Goal: Task Accomplishment & Management: Complete application form

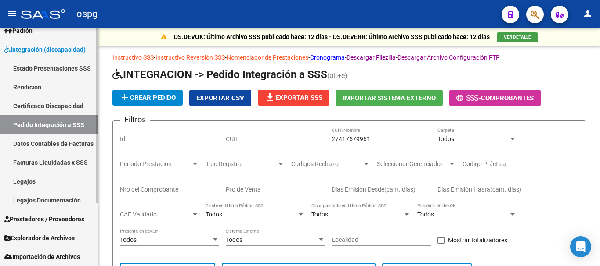
scroll to position [244, 0]
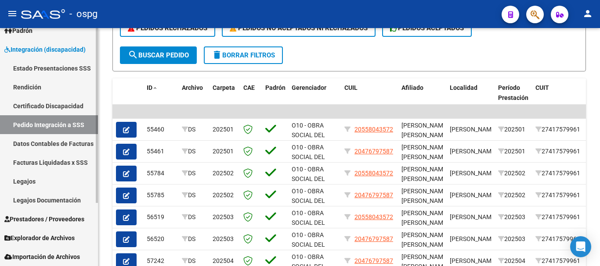
click at [32, 223] on span "Prestadores / Proveedores" at bounding box center [44, 220] width 80 height 10
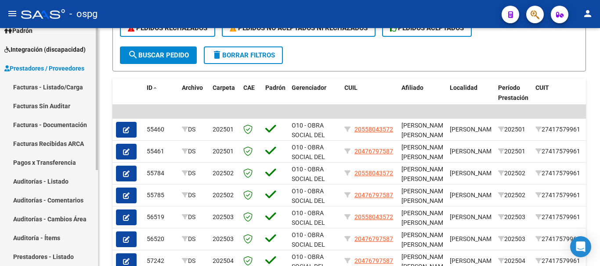
click at [70, 92] on link "Facturas - Listado/Carga" at bounding box center [49, 87] width 98 height 19
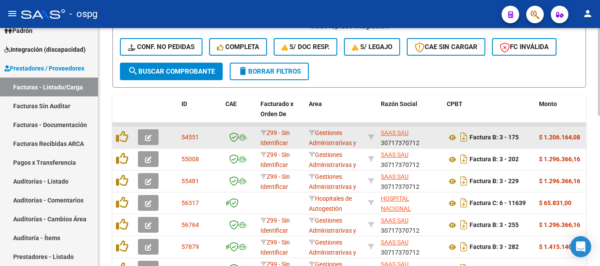
scroll to position [288, 0]
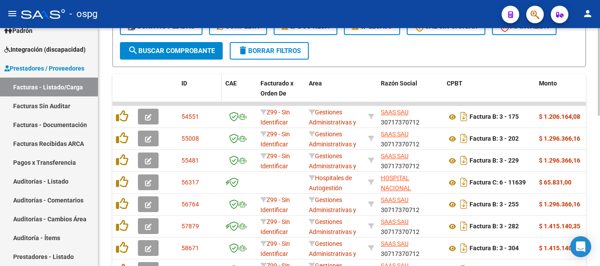
click at [185, 80] on span "ID" at bounding box center [184, 83] width 6 height 7
click at [184, 83] on span "ID" at bounding box center [184, 83] width 6 height 7
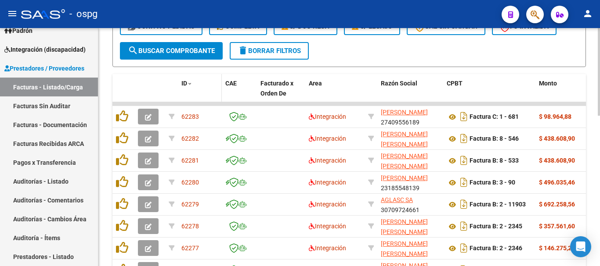
click at [184, 81] on span "ID" at bounding box center [184, 83] width 6 height 7
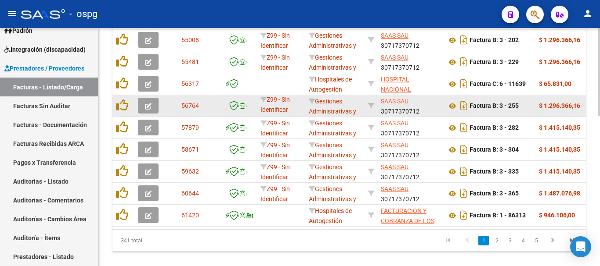
scroll to position [407, 0]
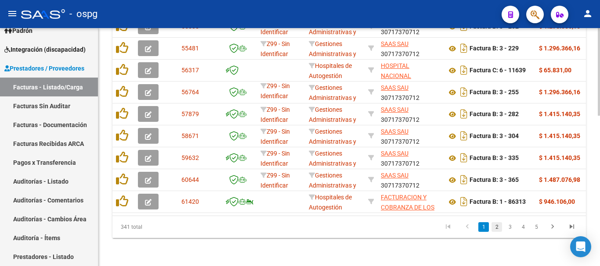
click at [493, 223] on link "2" at bounding box center [496, 228] width 11 height 10
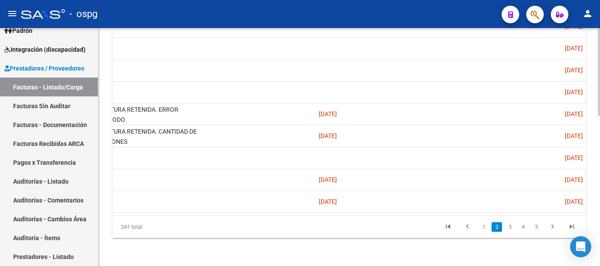
scroll to position [0, 1790]
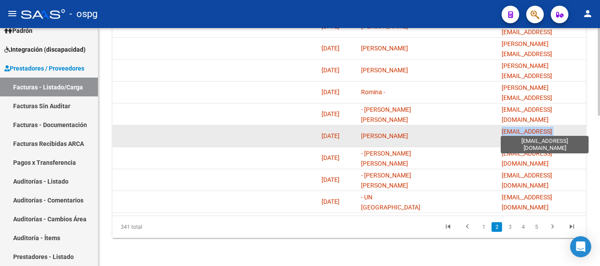
drag, startPoint x: 500, startPoint y: 128, endPoint x: 580, endPoint y: 132, distance: 80.0
click at [580, 132] on datatable-body-cell "[EMAIL_ADDRESS][DOMAIN_NAME]" at bounding box center [542, 137] width 88 height 22
copy span "[EMAIL_ADDRESS][DOMAIN_NAME]"
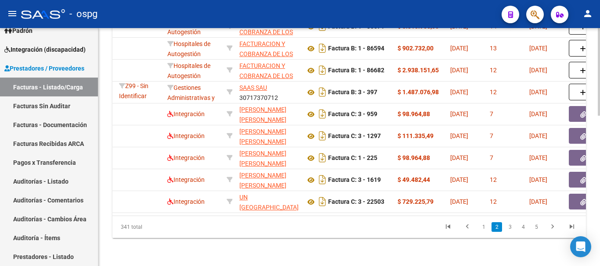
scroll to position [0, 0]
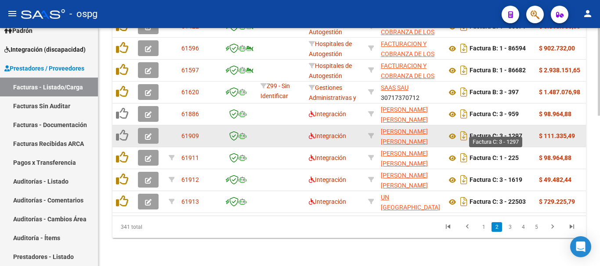
drag, startPoint x: 523, startPoint y: 127, endPoint x: 501, endPoint y: 130, distance: 22.1
click at [501, 130] on div "Factura C: 3 - 1297" at bounding box center [488, 136] width 85 height 14
copy strong "3 - 1297"
click at [452, 131] on icon at bounding box center [451, 136] width 11 height 11
click at [153, 128] on button "button" at bounding box center [148, 136] width 21 height 16
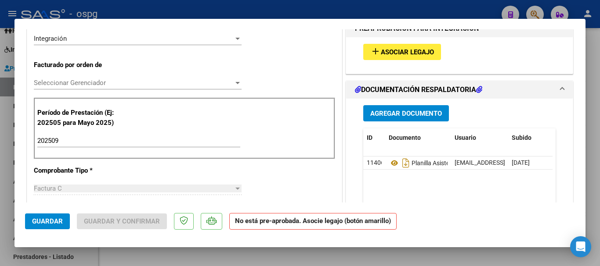
scroll to position [219, 0]
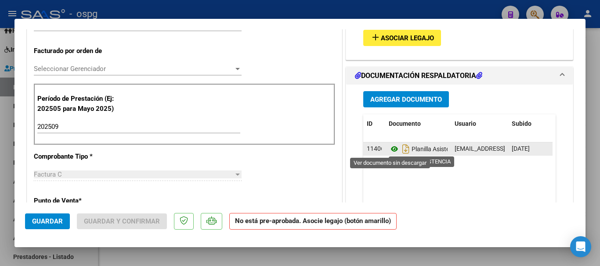
click at [390, 150] on icon at bounding box center [393, 149] width 11 height 11
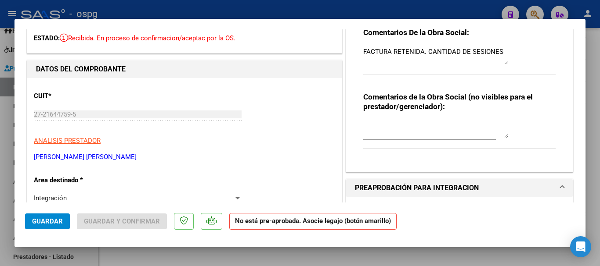
scroll to position [0, 0]
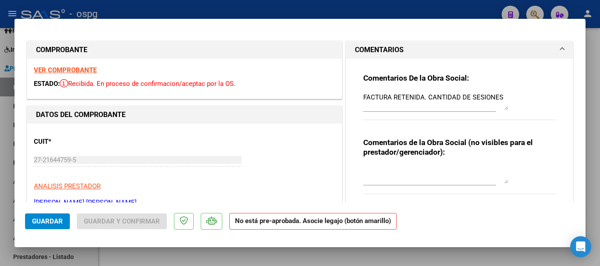
click at [241, 10] on div at bounding box center [300, 133] width 600 height 266
type input "$ 0,00"
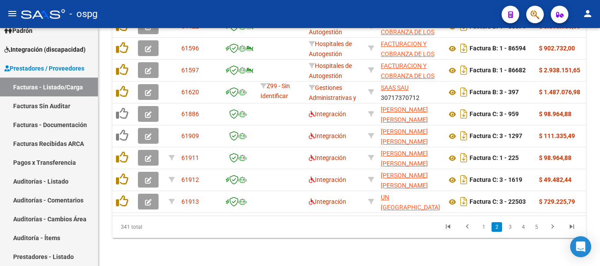
scroll to position [407, 0]
